Goal: Transaction & Acquisition: Purchase product/service

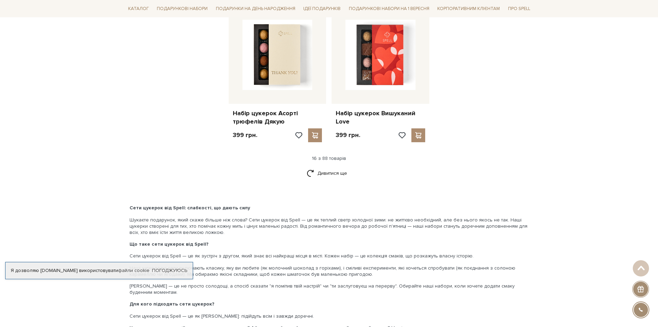
scroll to position [899, 0]
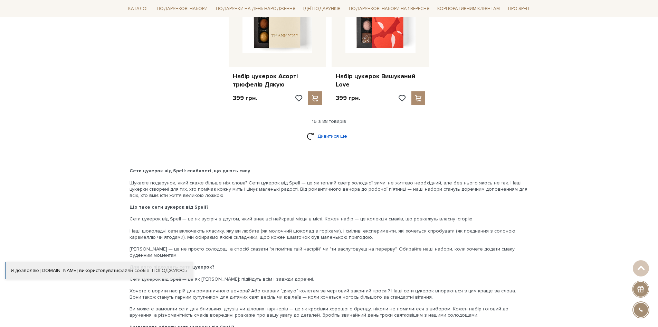
click at [328, 135] on link "Дивитися ще" at bounding box center [329, 136] width 45 height 12
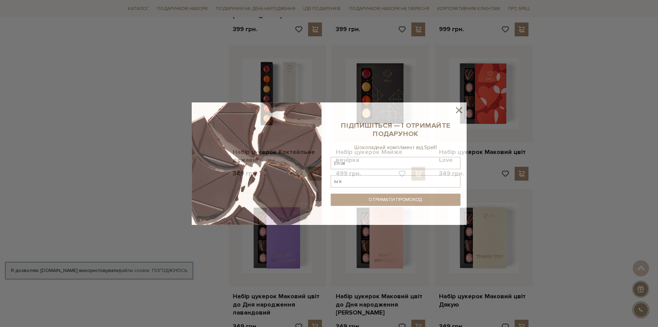
scroll to position [1210, 0]
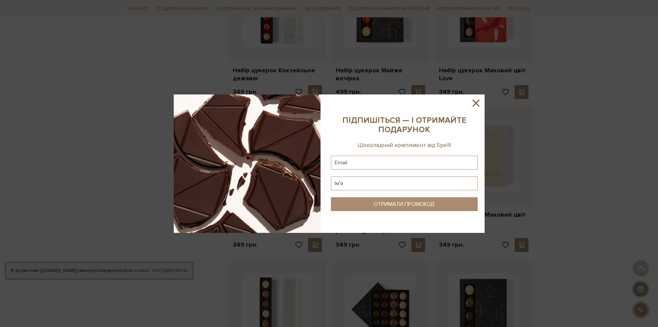
click at [474, 101] on icon at bounding box center [476, 103] width 12 height 12
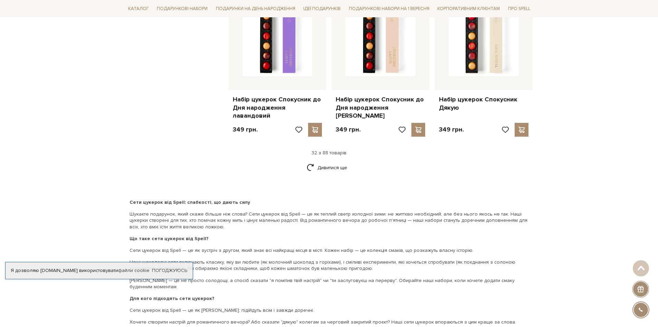
scroll to position [1694, 0]
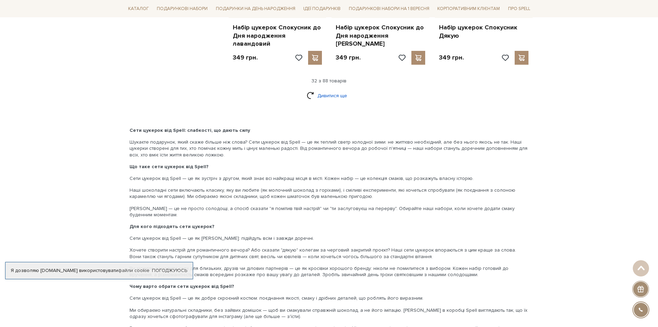
click at [336, 90] on link "Дивитися ще" at bounding box center [329, 96] width 45 height 12
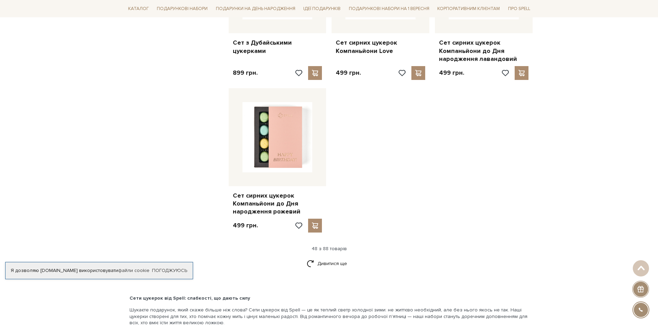
scroll to position [2523, 0]
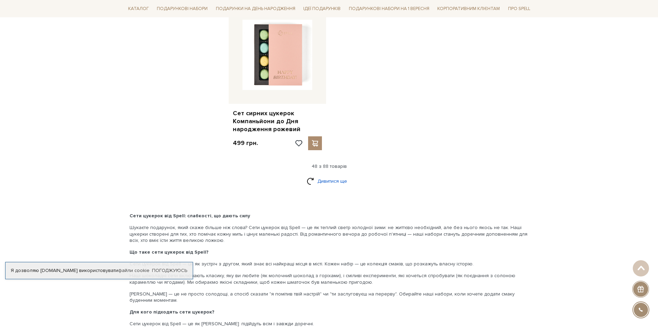
click at [334, 175] on link "Дивитися ще" at bounding box center [329, 181] width 45 height 12
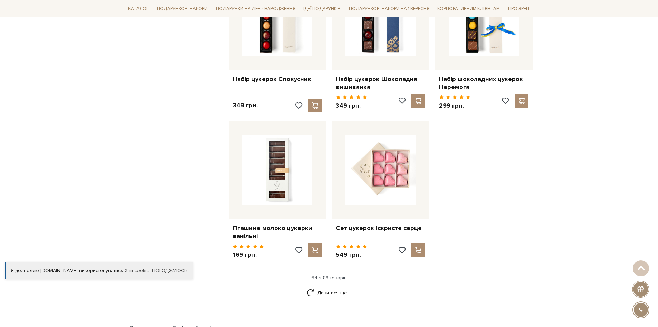
scroll to position [3215, 0]
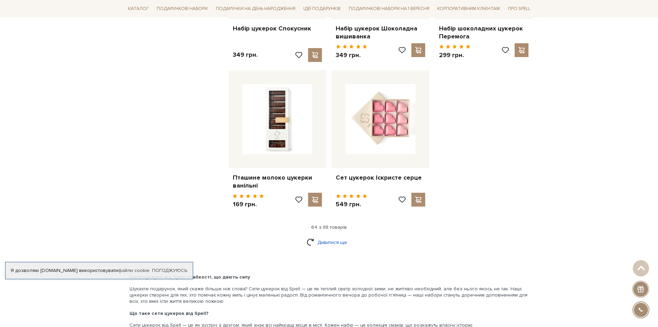
click at [334, 236] on link "Дивитися ще" at bounding box center [329, 242] width 45 height 12
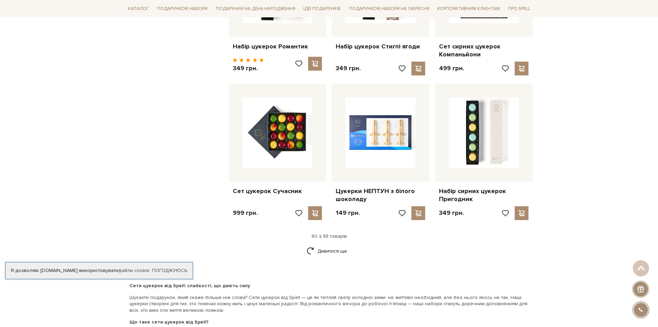
scroll to position [3941, 0]
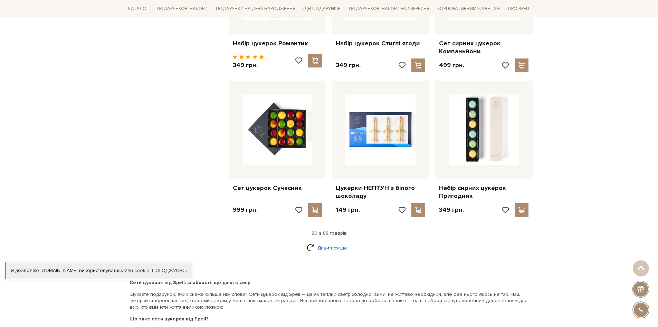
click at [322, 242] on link "Дивитися ще" at bounding box center [329, 248] width 45 height 12
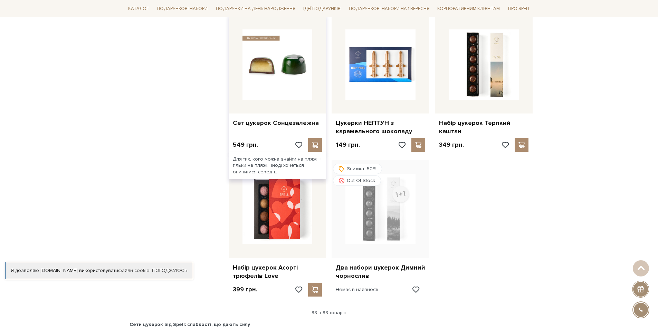
scroll to position [4217, 0]
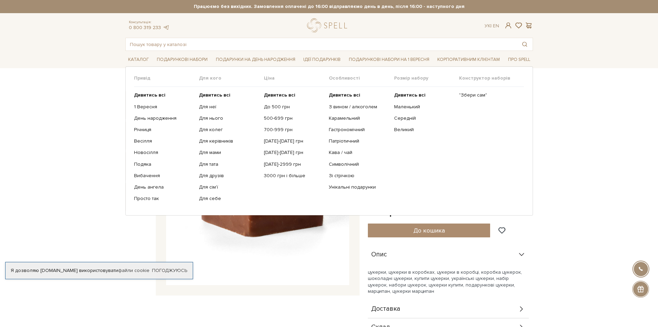
click at [360, 110] on ul "Дивитись всі З вином / алкоголем Карамельний Гастрономічний Патріотичний Кава /…" at bounding box center [361, 147] width 65 height 120
click at [360, 106] on link "З вином / алкоголем" at bounding box center [359, 107] width 60 height 6
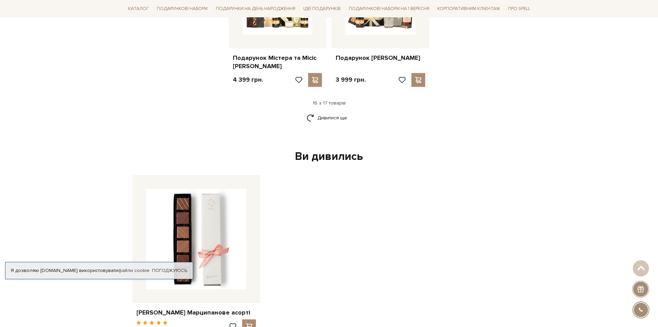
scroll to position [830, 0]
